Goal: Check status

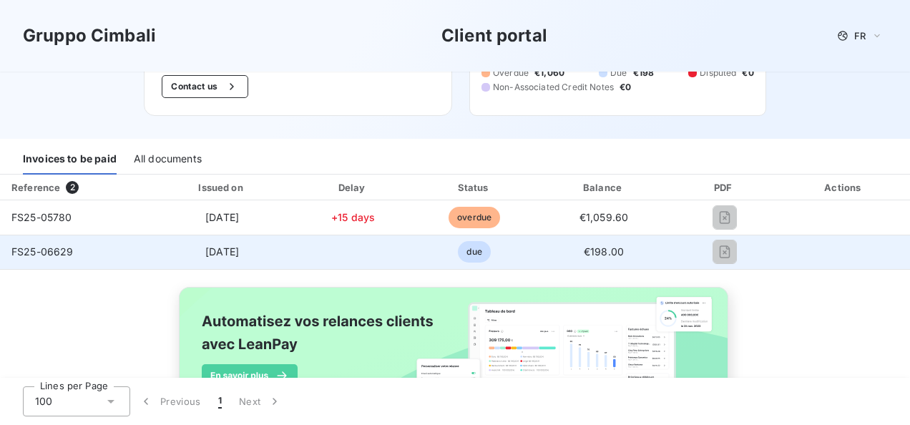
scroll to position [143, 0]
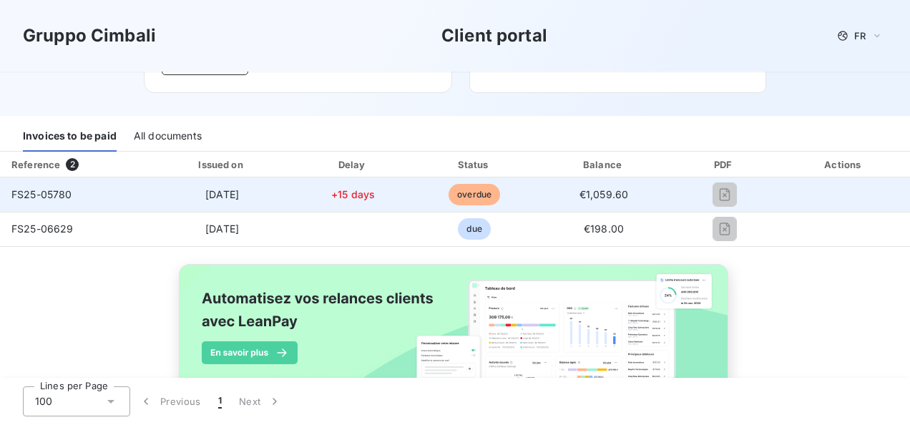
click at [230, 195] on span "[DATE]" at bounding box center [222, 194] width 34 height 12
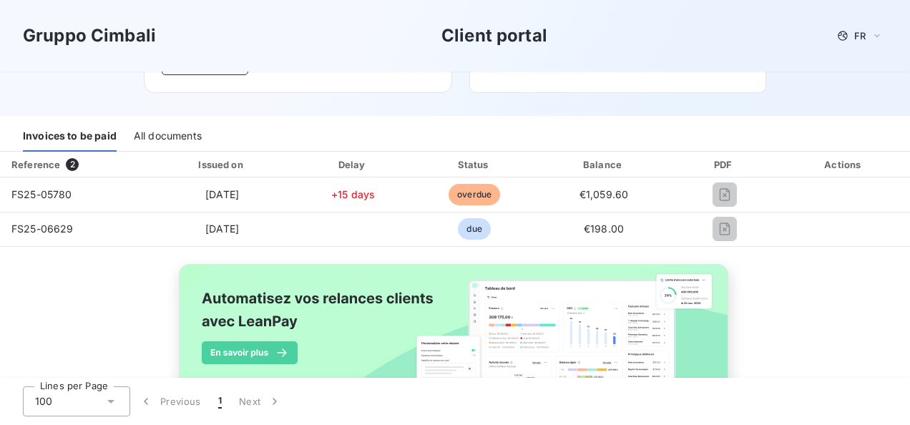
click at [43, 164] on div "Reference" at bounding box center [35, 164] width 49 height 11
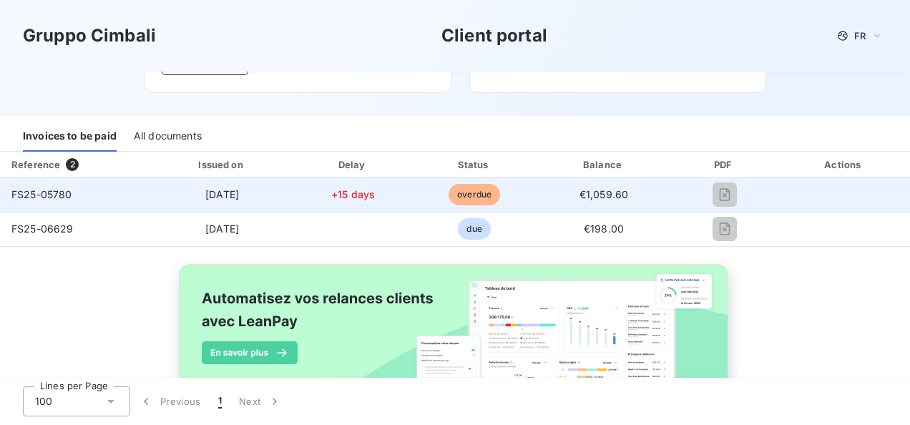
click at [55, 193] on span "FS25-05780" at bounding box center [41, 194] width 61 height 12
